Goal: Task Accomplishment & Management: Manage account settings

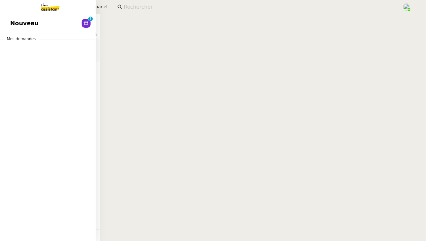
click at [26, 24] on span "Nouveau" at bounding box center [24, 24] width 28 height 10
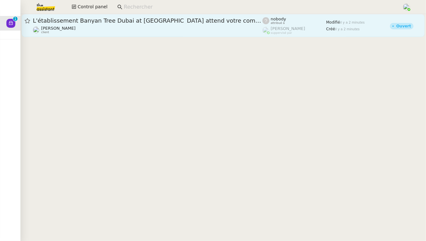
click at [127, 25] on div "L'établissement Banyan Tree Dubai at [GEOGRAPHIC_DATA] attend votre commentaire…" at bounding box center [148, 25] width 230 height 17
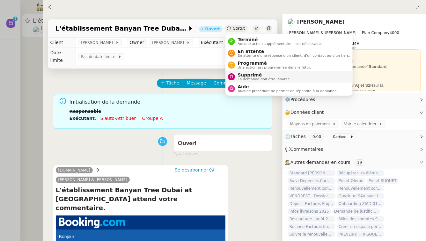
click at [249, 75] on span "Supprimé" at bounding box center [264, 74] width 53 height 5
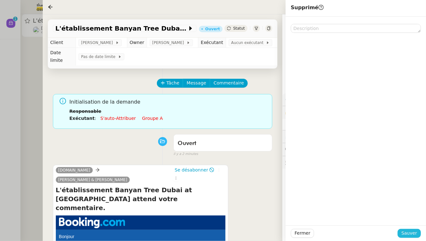
click at [363, 205] on span "Sauver" at bounding box center [410, 233] width 16 height 7
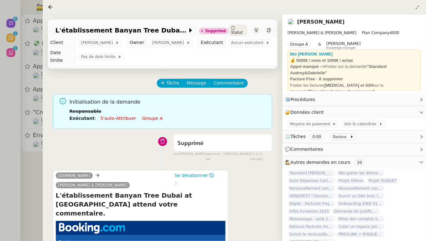
click at [0, 86] on div at bounding box center [213, 120] width 426 height 241
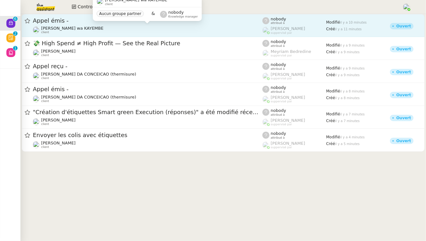
click at [116, 29] on div "[PERSON_NAME] wa KAYEMBE client" at bounding box center [148, 30] width 230 height 8
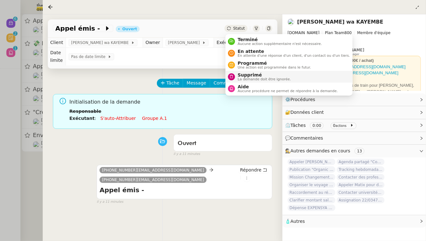
click at [235, 74] on div "Supprimé La demande doit être ignorée." at bounding box center [263, 76] width 56 height 9
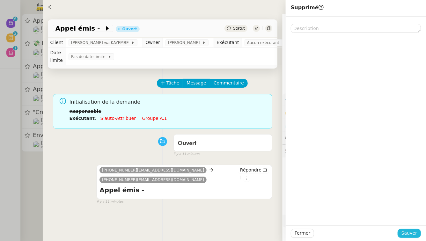
click at [363, 205] on span "Sauver" at bounding box center [410, 233] width 16 height 7
click at [0, 157] on div at bounding box center [213, 120] width 426 height 241
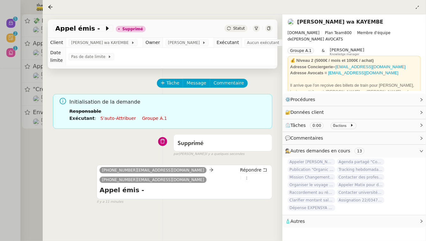
click at [0, 122] on div at bounding box center [213, 120] width 426 height 241
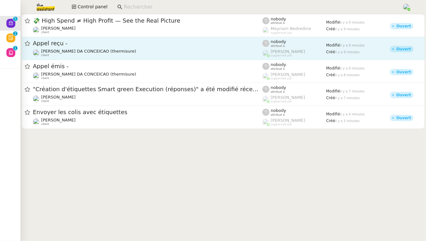
click at [105, 58] on link "Appel reçu - [PERSON_NAME] (thermisure) client nobody attribué à [PERSON_NAME] …" at bounding box center [223, 48] width 403 height 23
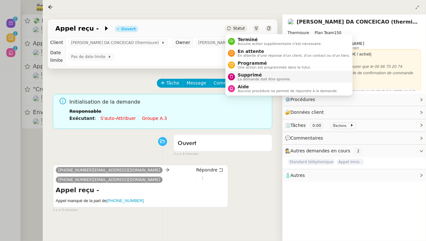
click at [239, 74] on span "Supprimé" at bounding box center [264, 74] width 53 height 5
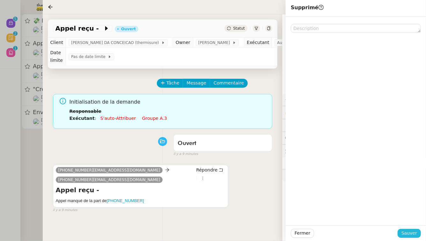
click at [363, 205] on button "Sauver" at bounding box center [409, 233] width 23 height 9
click at [0, 102] on div at bounding box center [213, 120] width 426 height 241
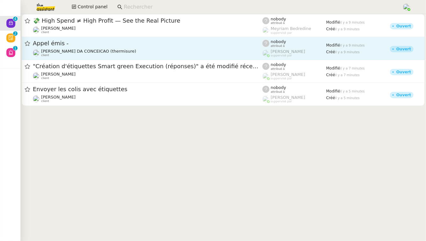
click at [103, 45] on span "Appel émis -" at bounding box center [148, 44] width 230 height 6
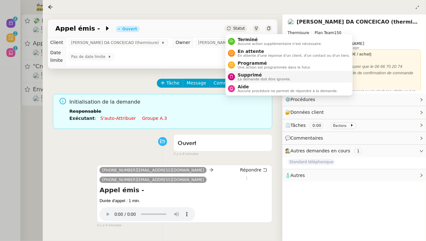
click at [242, 75] on span "Supprimé" at bounding box center [264, 74] width 53 height 5
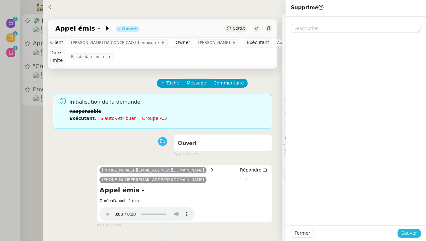
click at [363, 205] on span "Sauver" at bounding box center [410, 233] width 16 height 7
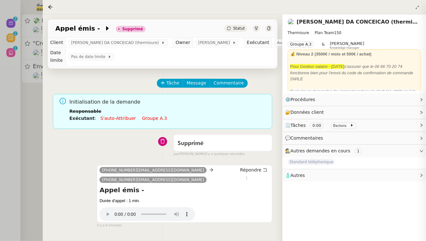
click at [0, 128] on div at bounding box center [213, 120] width 426 height 241
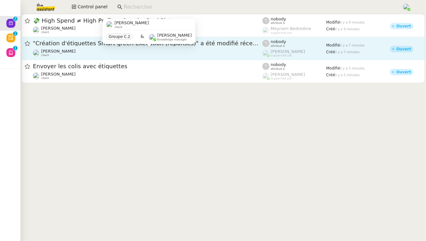
click at [118, 55] on div "[PERSON_NAME] Souder client" at bounding box center [148, 53] width 230 height 8
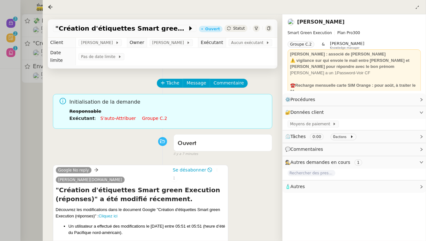
click at [22, 132] on div at bounding box center [213, 120] width 426 height 241
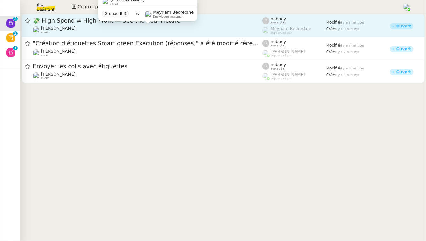
click at [96, 26] on div "[PERSON_NAME] client" at bounding box center [148, 30] width 230 height 8
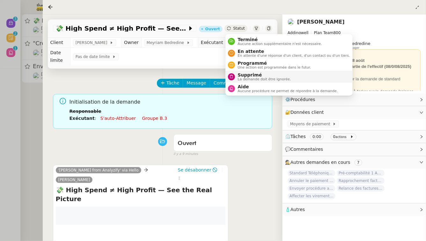
click at [237, 78] on div "Supprimé La demande doit être ignorée." at bounding box center [263, 76] width 56 height 9
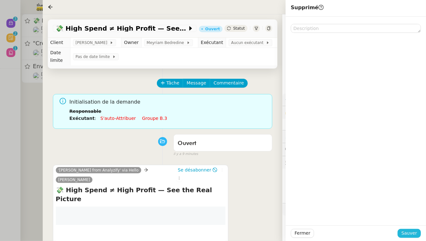
click at [363, 205] on span "Sauver" at bounding box center [410, 233] width 16 height 7
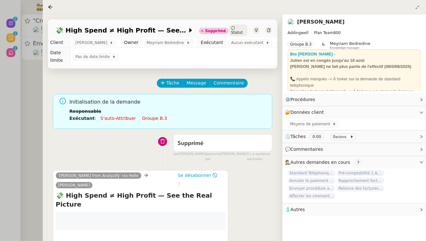
click at [0, 117] on div at bounding box center [213, 120] width 426 height 241
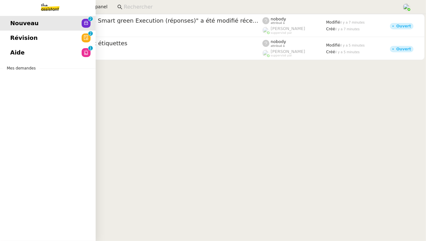
click at [11, 34] on span "Révision" at bounding box center [23, 38] width 27 height 10
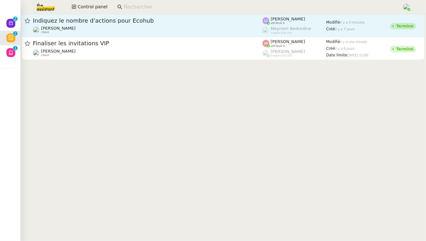
click at [129, 19] on span "Indiquez le nombre d'actions pour Ecohub" at bounding box center [148, 21] width 230 height 6
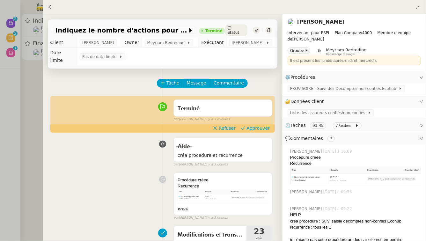
scroll to position [19, 0]
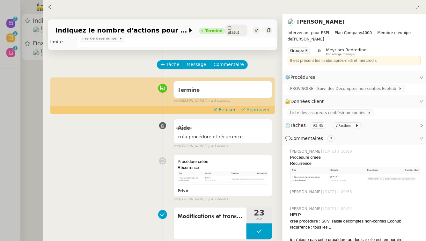
click at [248, 106] on button "Approuver" at bounding box center [255, 109] width 34 height 7
click at [0, 76] on div at bounding box center [213, 120] width 426 height 241
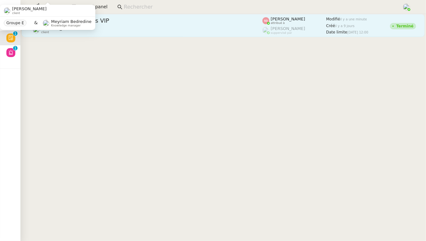
click at [145, 24] on div "Finaliser les invitations VIP" at bounding box center [148, 21] width 230 height 8
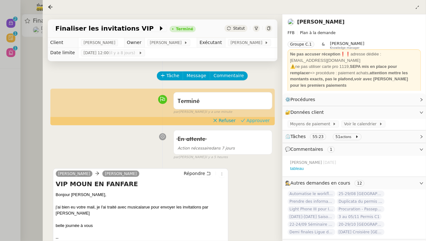
click at [258, 122] on span "Approuver" at bounding box center [258, 120] width 23 height 6
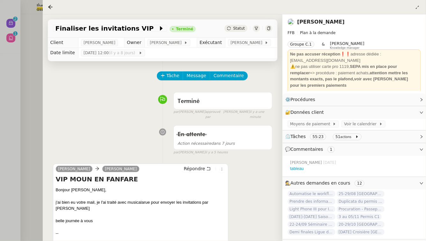
click at [0, 102] on div at bounding box center [213, 120] width 426 height 241
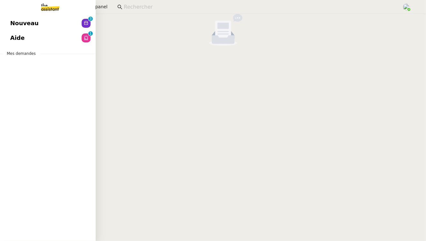
click at [25, 21] on span "Nouveau" at bounding box center [24, 24] width 28 height 10
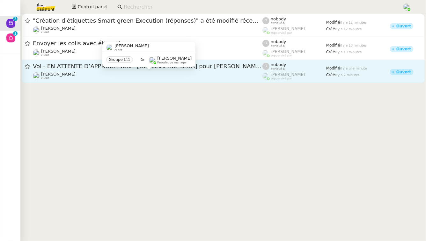
click at [181, 78] on div "[PERSON_NAME] client" at bounding box center [148, 76] width 230 height 8
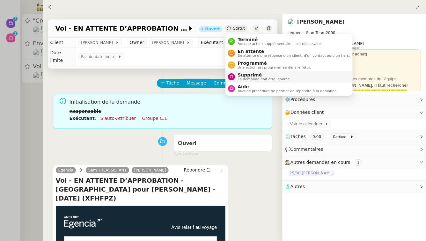
click at [246, 77] on span "Supprimé" at bounding box center [264, 74] width 53 height 5
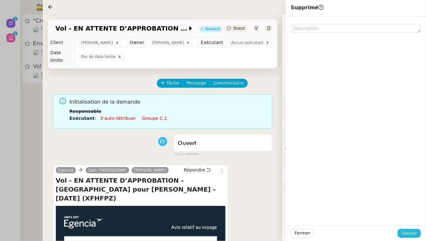
click at [363, 205] on span "Sauver" at bounding box center [410, 233] width 16 height 7
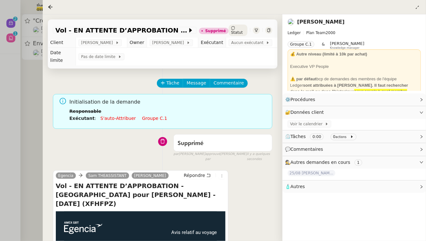
click at [23, 90] on div at bounding box center [213, 120] width 426 height 241
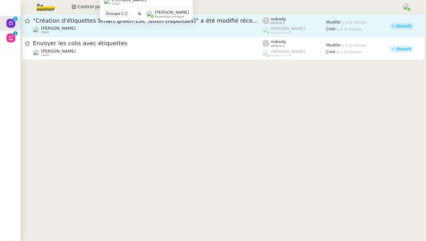
click at [77, 27] on div "[PERSON_NAME] Souder client" at bounding box center [148, 30] width 230 height 8
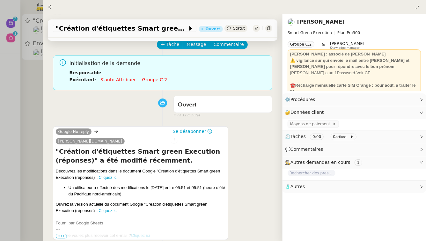
scroll to position [40, 0]
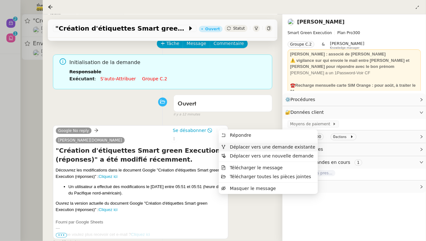
click at [245, 145] on span "Déplacer vers une demande existante" at bounding box center [273, 147] width 86 height 5
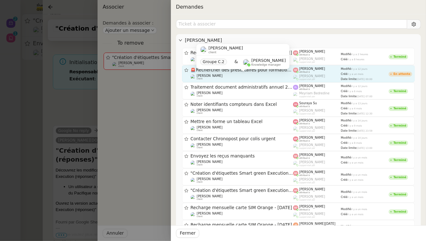
click at [261, 74] on div "[PERSON_NAME] Souder client" at bounding box center [242, 77] width 103 height 6
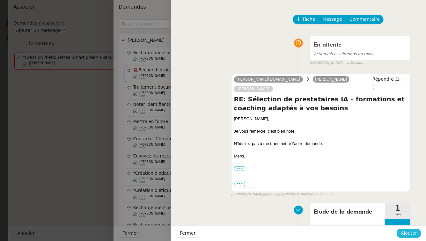
click at [363, 205] on span "Ajouter" at bounding box center [409, 233] width 16 height 7
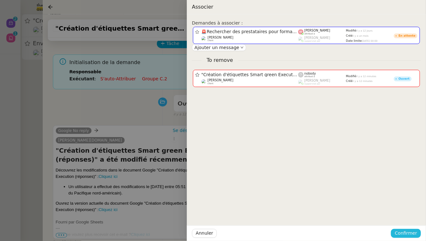
click at [363, 205] on span "Confirmer" at bounding box center [406, 233] width 22 height 7
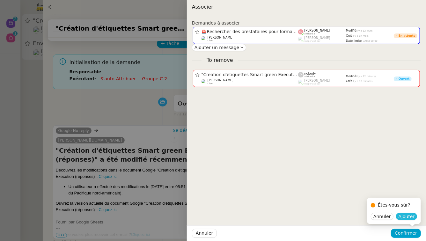
click at [363, 205] on span "Ajouter" at bounding box center [407, 216] width 16 height 6
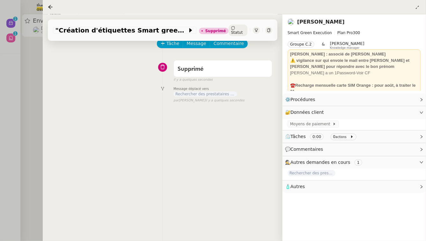
click at [28, 78] on div at bounding box center [213, 120] width 426 height 241
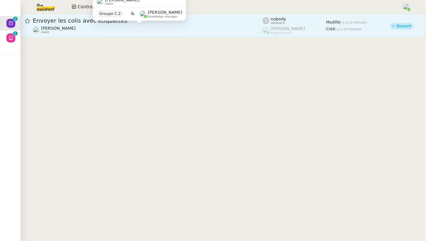
click at [73, 26] on span "[PERSON_NAME]" at bounding box center [58, 28] width 34 height 5
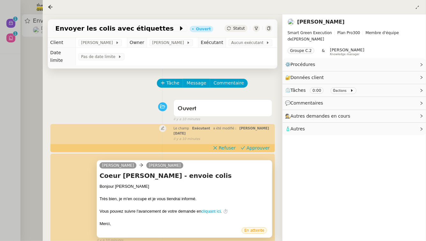
scroll to position [153, 0]
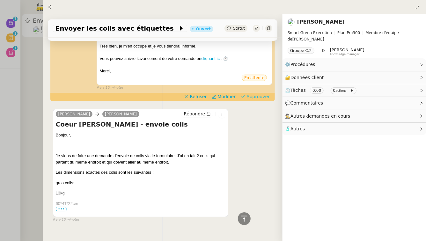
click at [253, 93] on span "Approuver" at bounding box center [258, 96] width 23 height 6
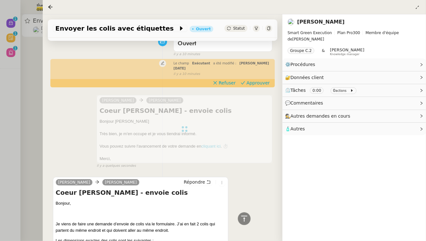
scroll to position [0, 0]
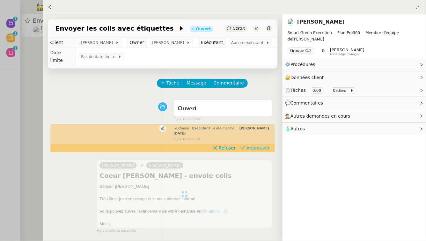
click at [250, 145] on span "Approuver" at bounding box center [258, 148] width 23 height 6
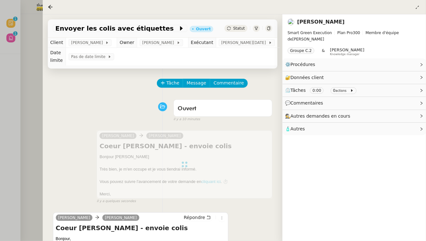
click at [39, 48] on div at bounding box center [213, 120] width 426 height 241
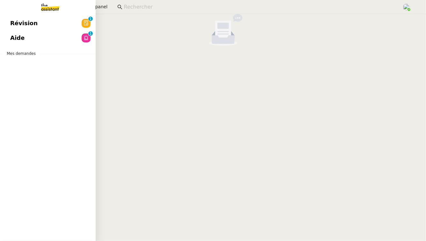
click at [14, 24] on span "Révision" at bounding box center [23, 24] width 27 height 10
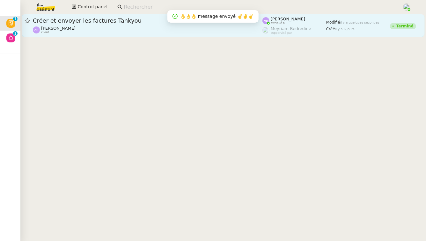
click at [143, 26] on div "[PERSON_NAME] client" at bounding box center [148, 30] width 230 height 8
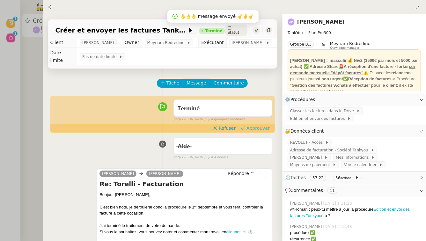
click at [264, 125] on span "Approuver" at bounding box center [258, 128] width 23 height 6
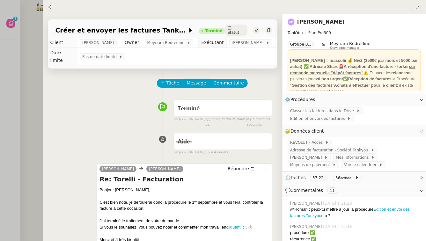
click at [18, 120] on div at bounding box center [213, 120] width 426 height 241
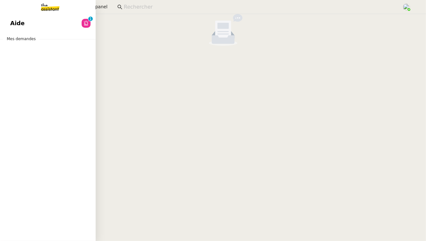
click at [5, 22] on link "Aide 0 1 2 3 4 5 6 7 8 9" at bounding box center [48, 23] width 96 height 15
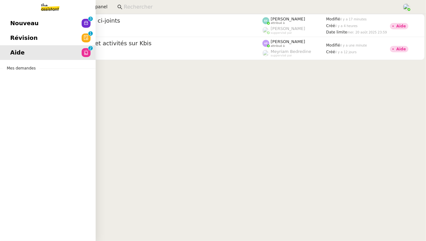
click at [32, 37] on span "Révision" at bounding box center [23, 38] width 27 height 10
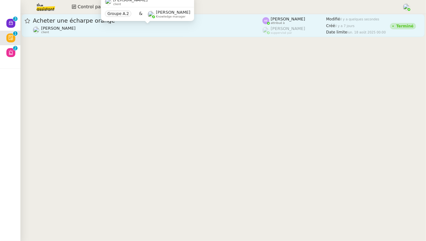
click at [214, 26] on div "[PERSON_NAME] client" at bounding box center [148, 30] width 230 height 8
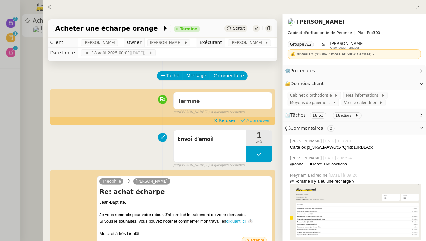
click at [256, 121] on span "Approuver" at bounding box center [258, 120] width 23 height 6
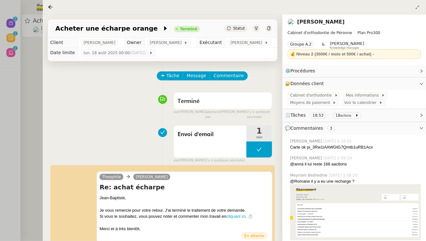
scroll to position [163, 0]
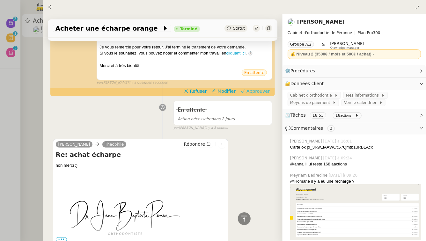
click at [253, 88] on span "Approuver" at bounding box center [258, 91] width 23 height 6
click at [0, 41] on div at bounding box center [213, 120] width 426 height 241
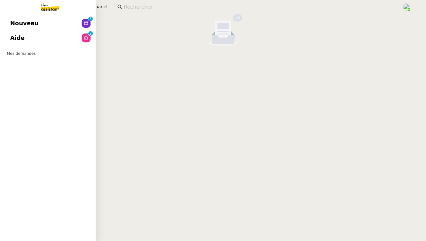
click at [15, 24] on span "Nouveau" at bounding box center [24, 24] width 28 height 10
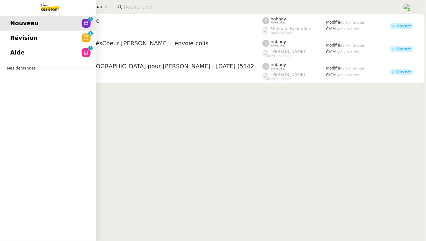
click at [11, 37] on span "Révision" at bounding box center [23, 38] width 27 height 10
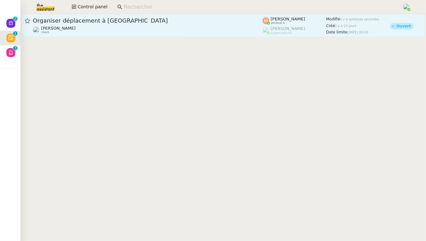
click at [100, 23] on span "Organiser déplacement à [GEOGRAPHIC_DATA]" at bounding box center [148, 21] width 230 height 6
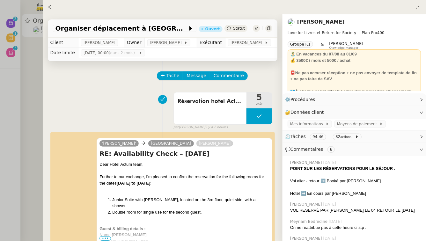
scroll to position [128, 0]
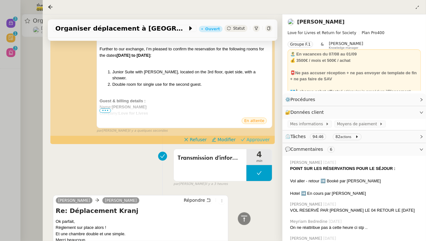
click at [259, 139] on span "Approuver" at bounding box center [258, 140] width 23 height 6
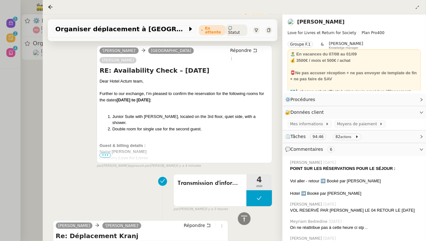
scroll to position [267, 0]
